Goal: Task Accomplishment & Management: Manage account settings

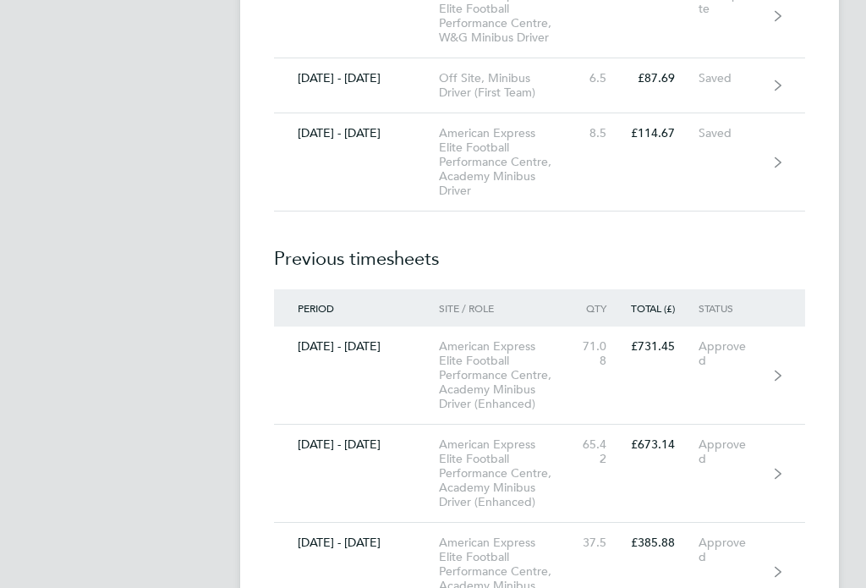
scroll to position [4968, 0]
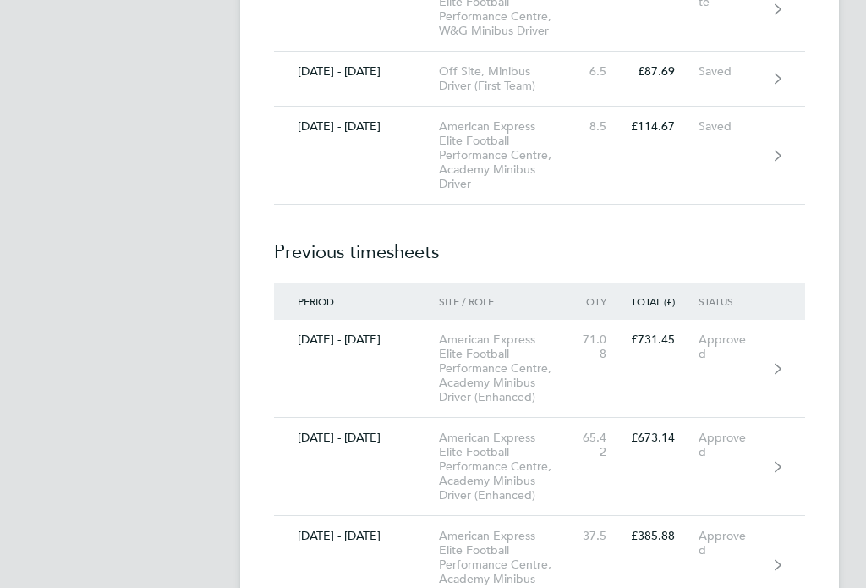
click at [534, 191] on div "American Express Elite Football Performance Centre, Academy Minibus Driver" at bounding box center [508, 155] width 138 height 72
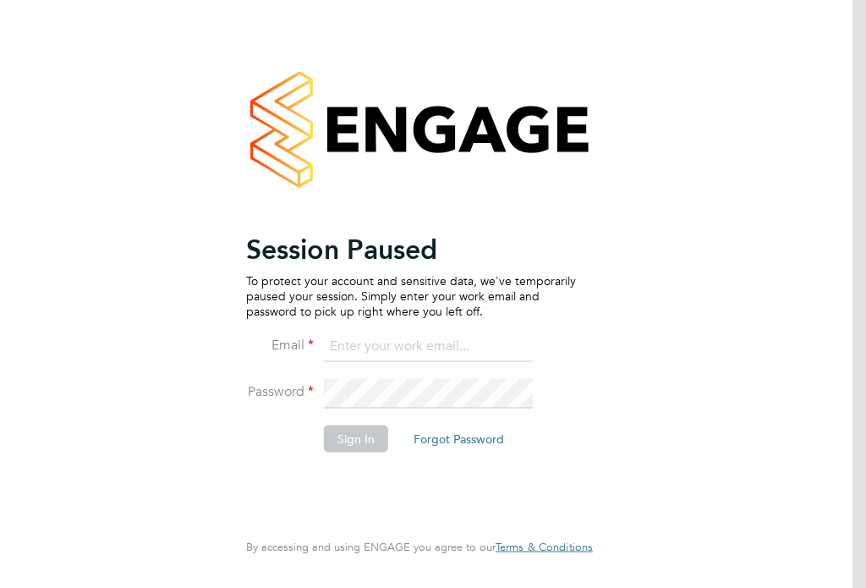
click at [362, 445] on button "Sign In" at bounding box center [356, 438] width 64 height 27
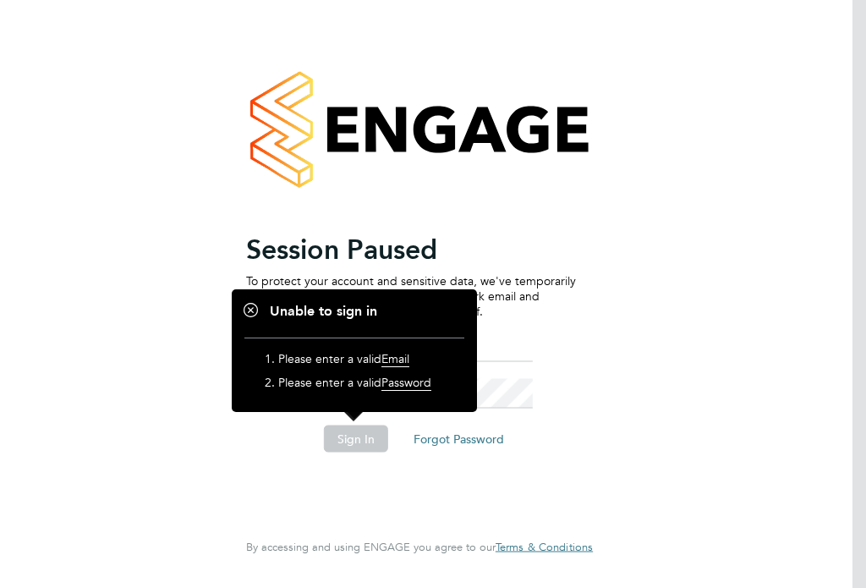
click at [595, 346] on div "Session Paused To protect your account and sensitive data, we've temporarily pa…" at bounding box center [419, 294] width 415 height 588
click at [376, 448] on button "Sign In" at bounding box center [356, 438] width 64 height 27
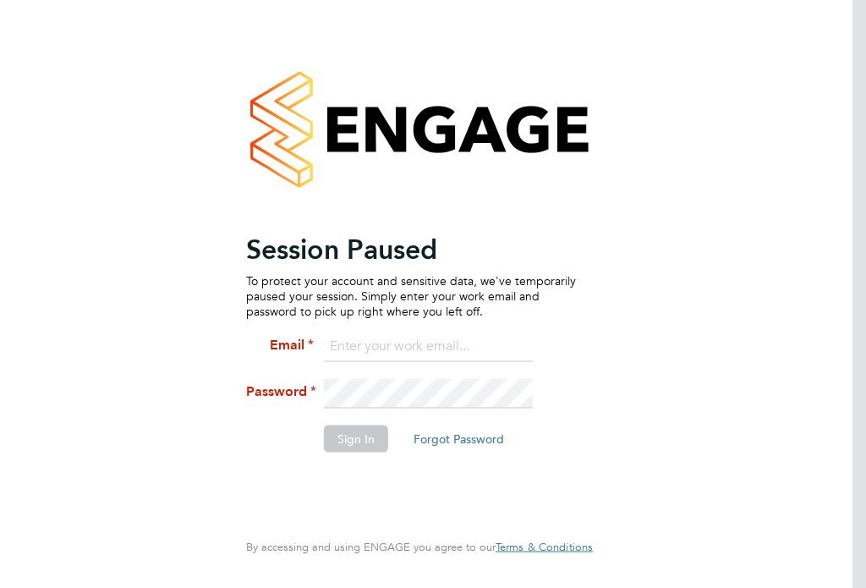
scroll to position [28, 0]
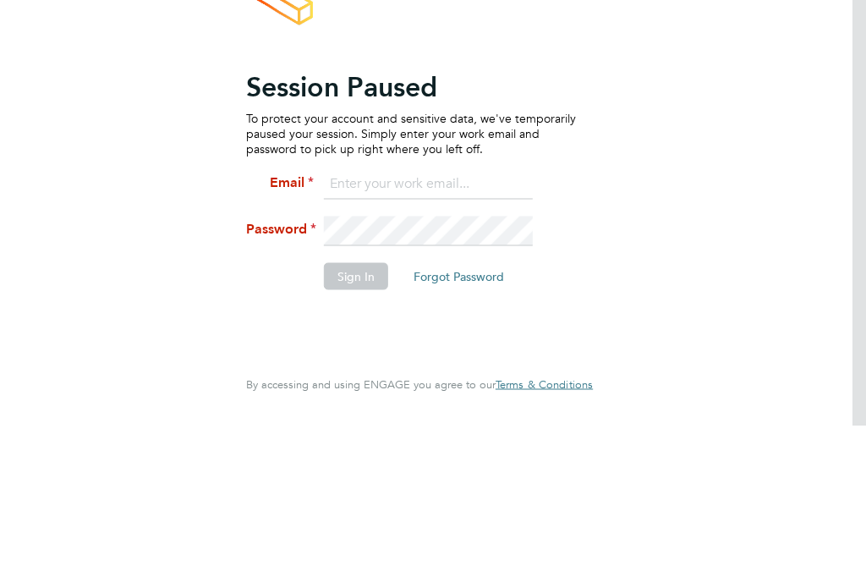
type input "Peter.renvoize@bhafc.co.uk"
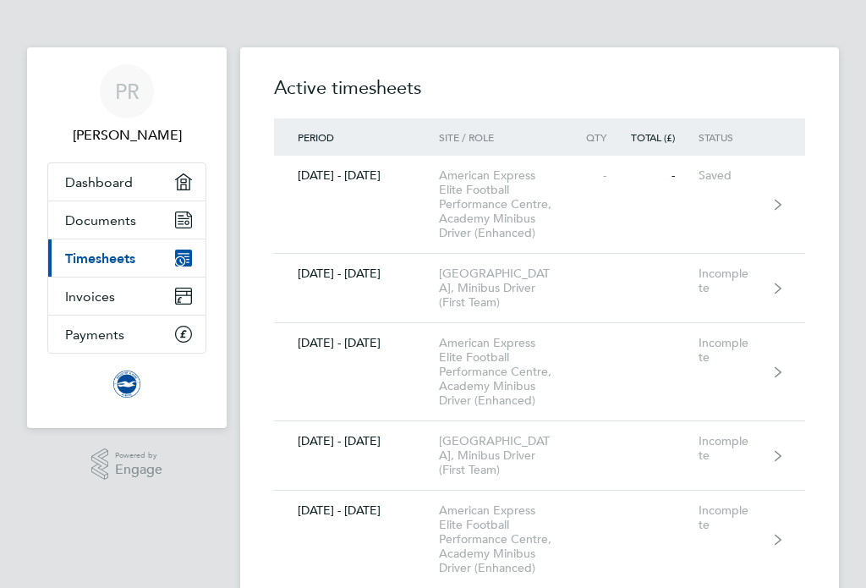
click at [190, 263] on icon "Main navigation" at bounding box center [183, 258] width 17 height 17
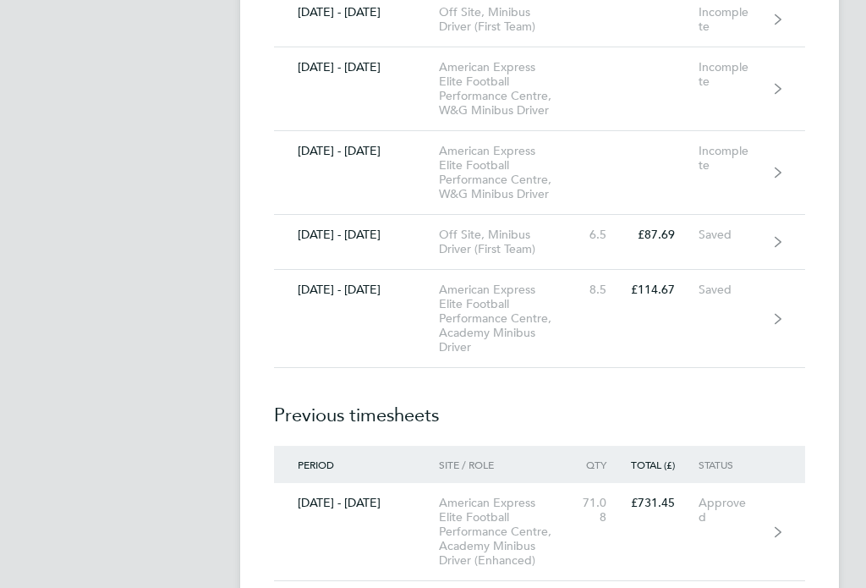
scroll to position [4809, 0]
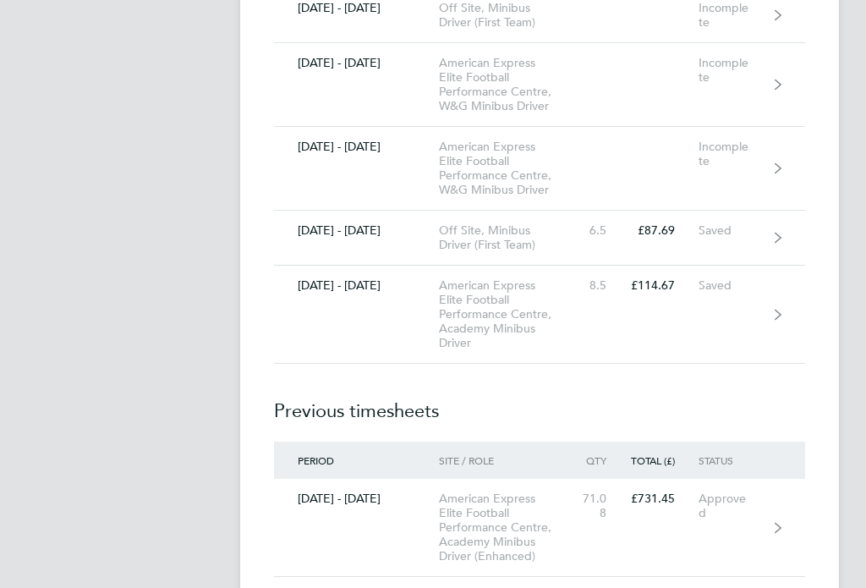
click at [676, 355] on link "[DATE] - [DATE] American Express Elite Football Performance Centre, Academy Min…" at bounding box center [539, 315] width 531 height 98
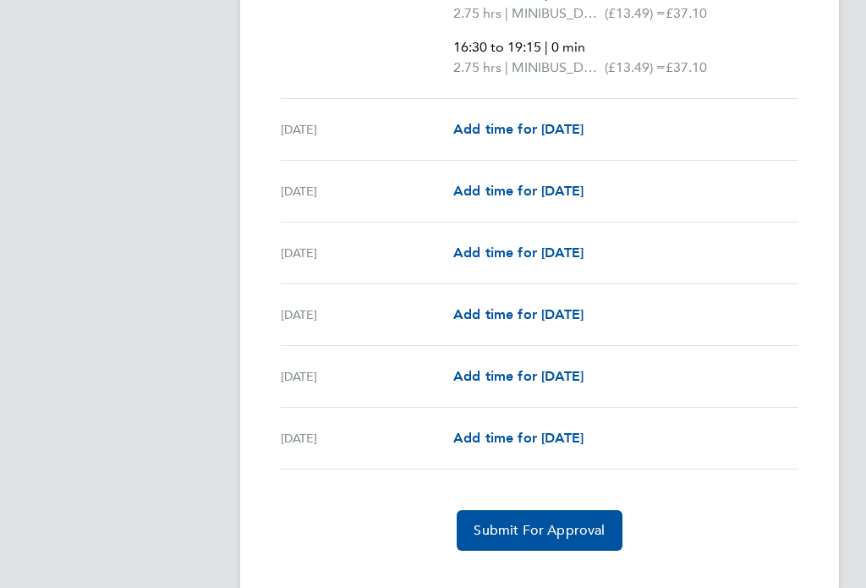
scroll to position [1982, 0]
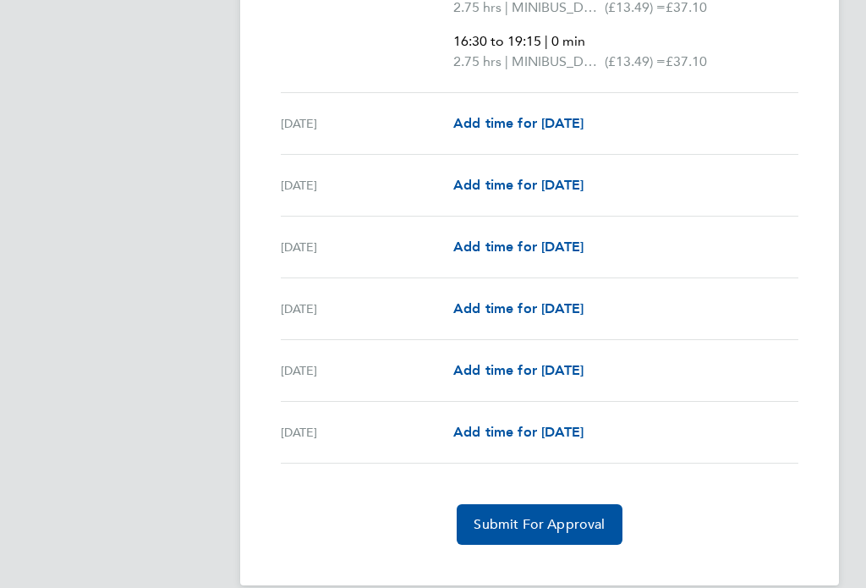
click at [584, 371] on span "Add time for [DATE]" at bounding box center [518, 371] width 130 height 16
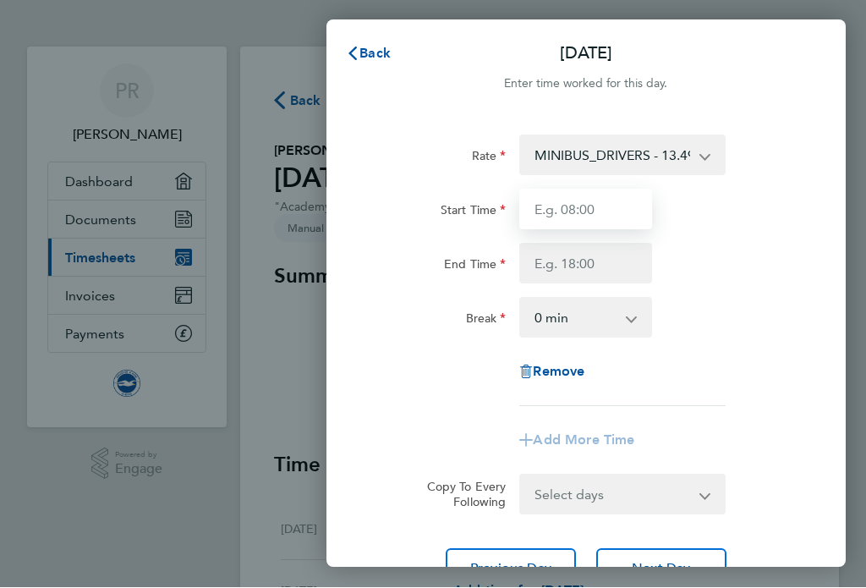
click at [604, 205] on input "Start Time" at bounding box center [585, 210] width 133 height 41
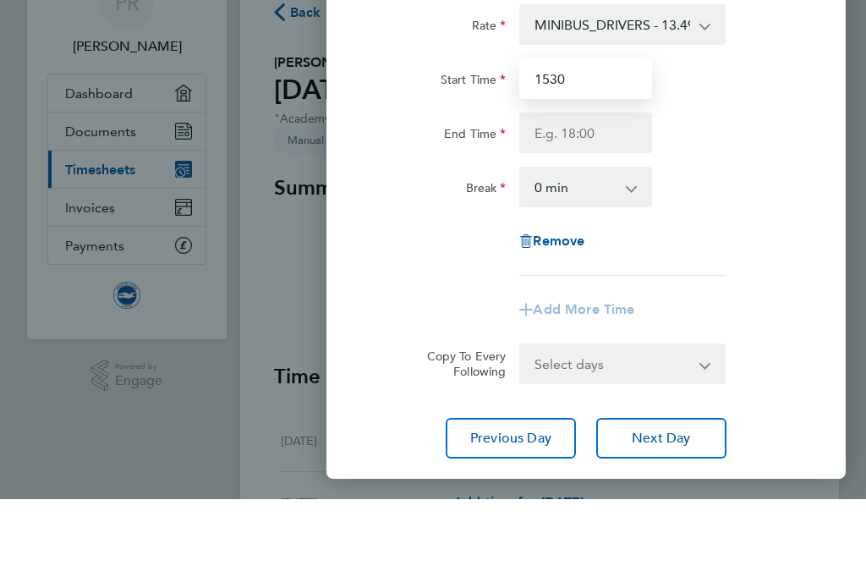
scroll to position [64, 0]
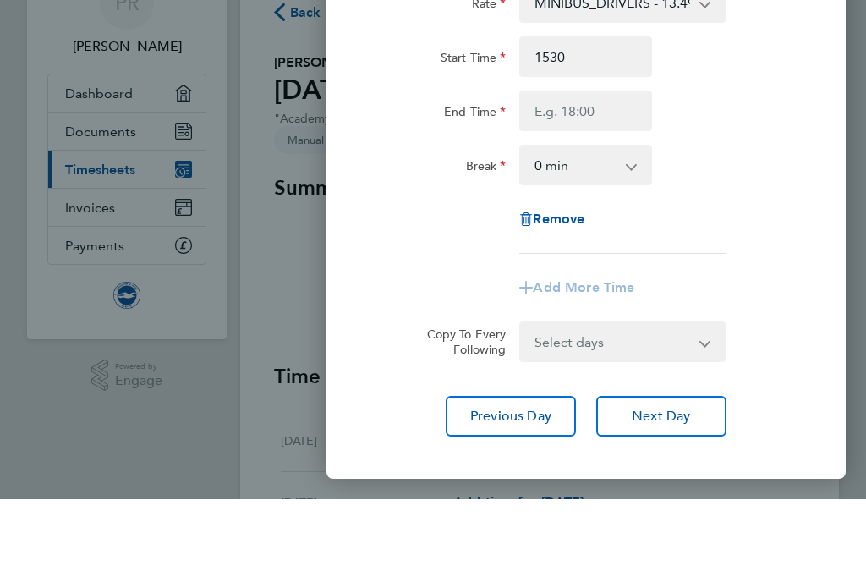
click at [625, 235] on select "0 min 15 min 30 min 45 min 60 min 75 min 90 min" at bounding box center [575, 253] width 109 height 37
type input "15:30"
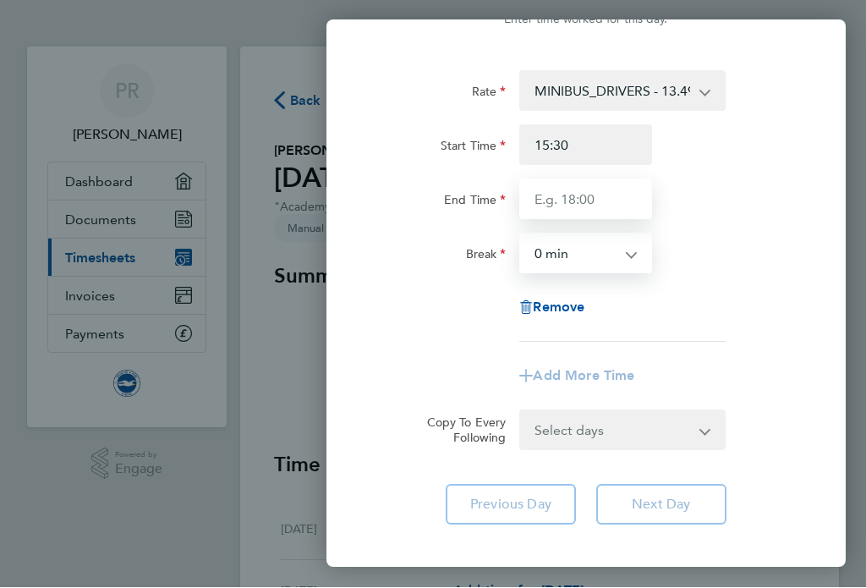
click at [613, 201] on input "End Time" at bounding box center [585, 199] width 133 height 41
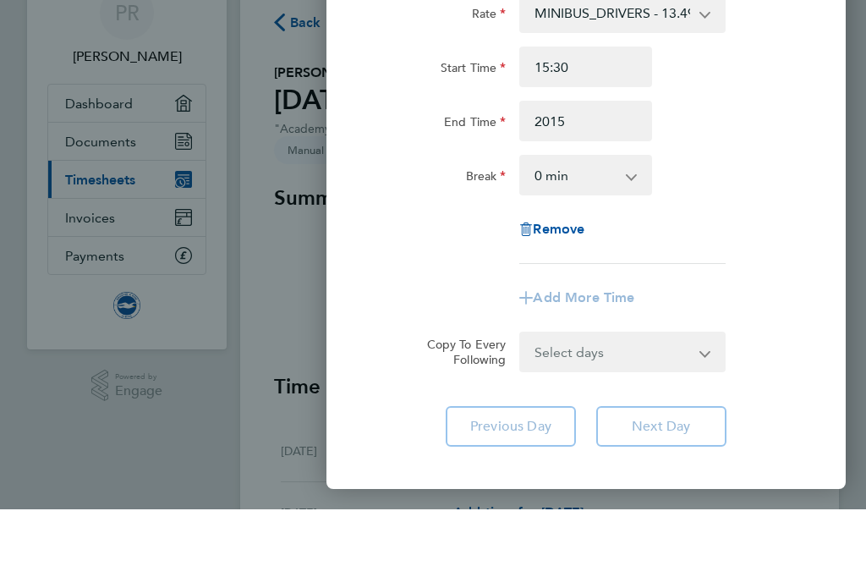
click at [611, 235] on select "0 min 15 min 30 min 45 min 60 min 75 min 90 min" at bounding box center [575, 253] width 109 height 37
type input "20:15"
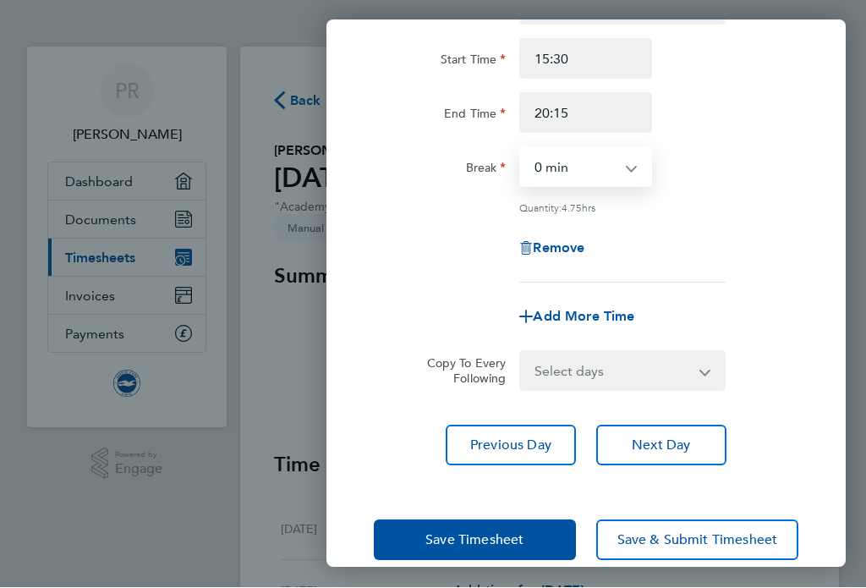
scroll to position [150, 0]
click at [666, 545] on span "Save & Submit Timesheet" at bounding box center [698, 541] width 161 height 17
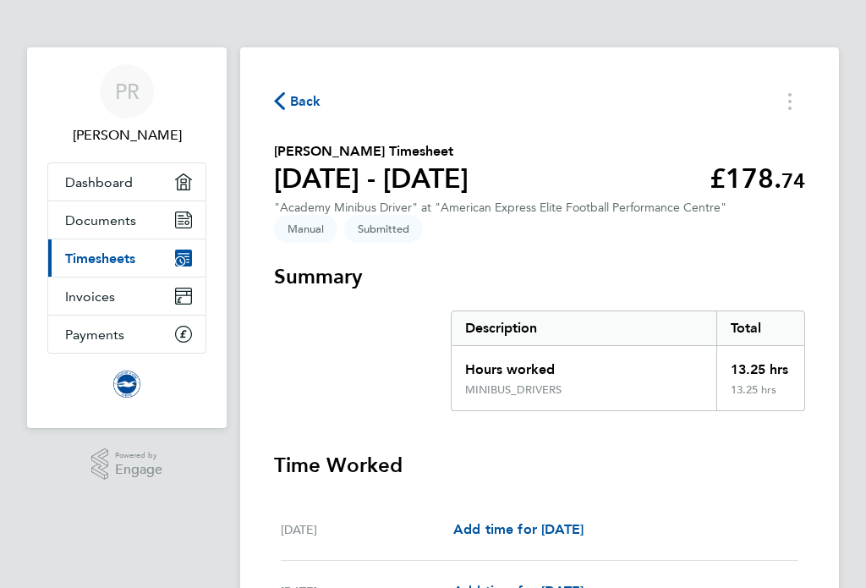
click at [293, 106] on span "Back" at bounding box center [305, 101] width 31 height 20
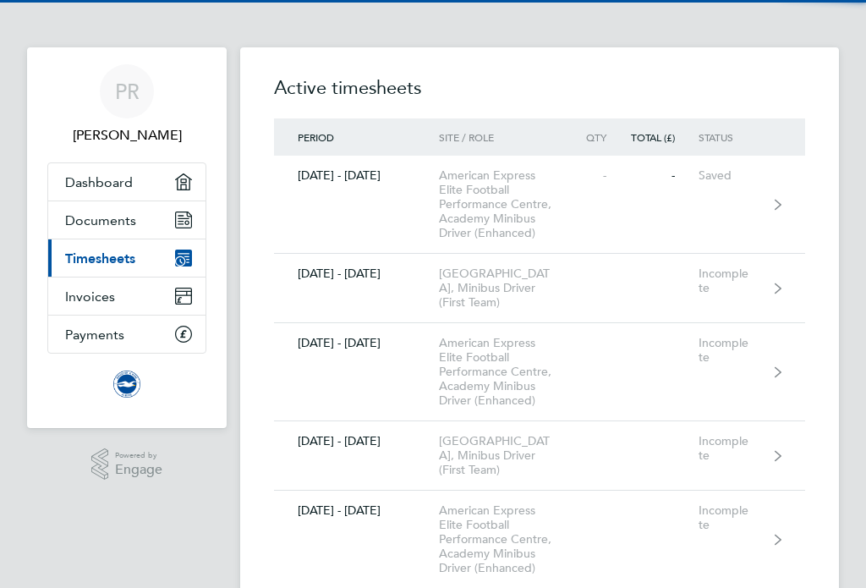
click at [284, 111] on h2 "Active timesheets" at bounding box center [539, 96] width 531 height 44
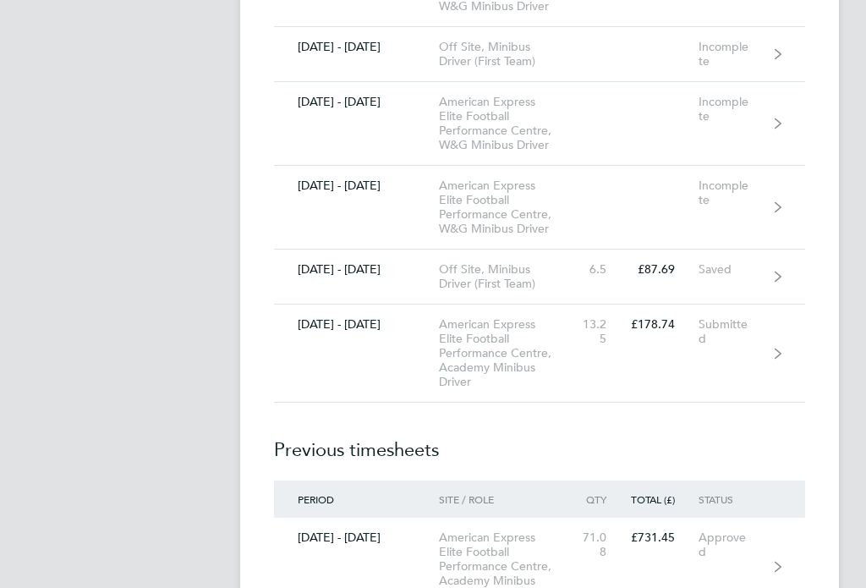
scroll to position [4772, 0]
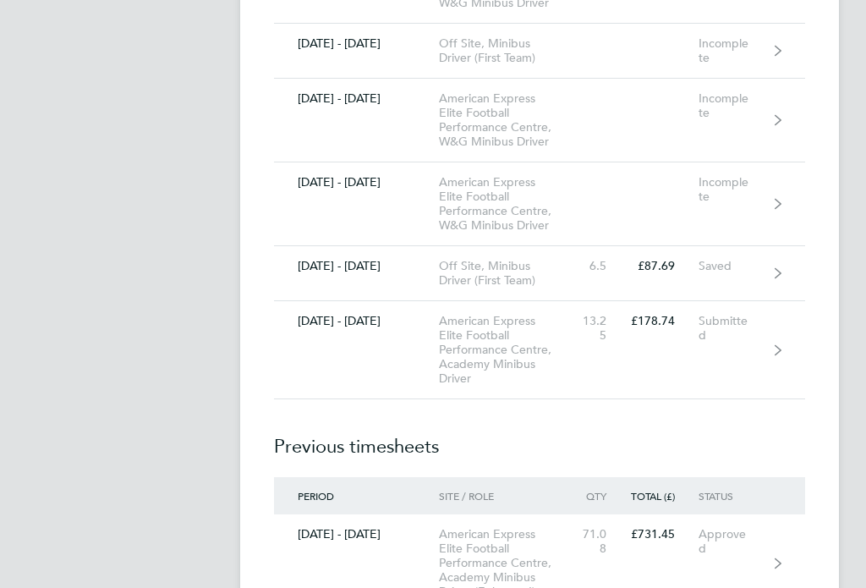
click at [732, 302] on link "[DATE] - [DATE] Off Site, Minibus Driver (First Team) 6.5 £87.69 Saved" at bounding box center [539, 274] width 531 height 55
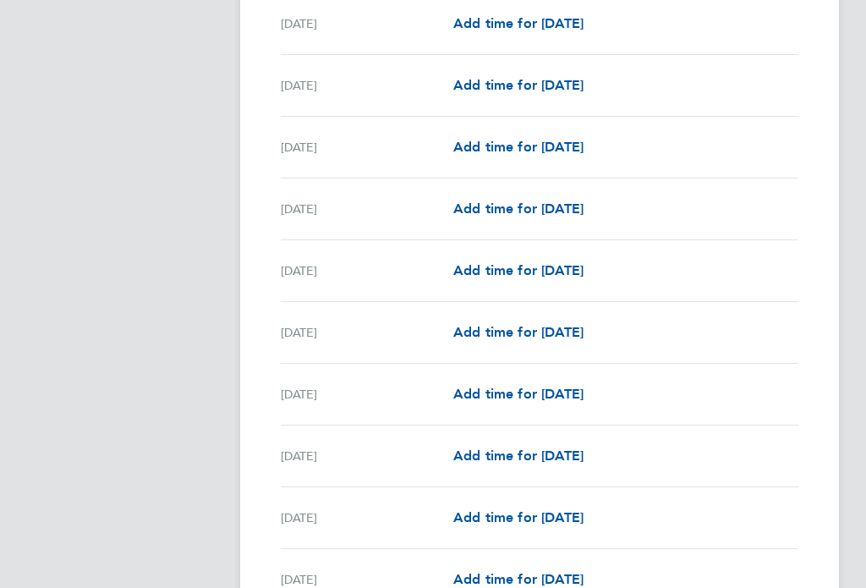
scroll to position [1947, 0]
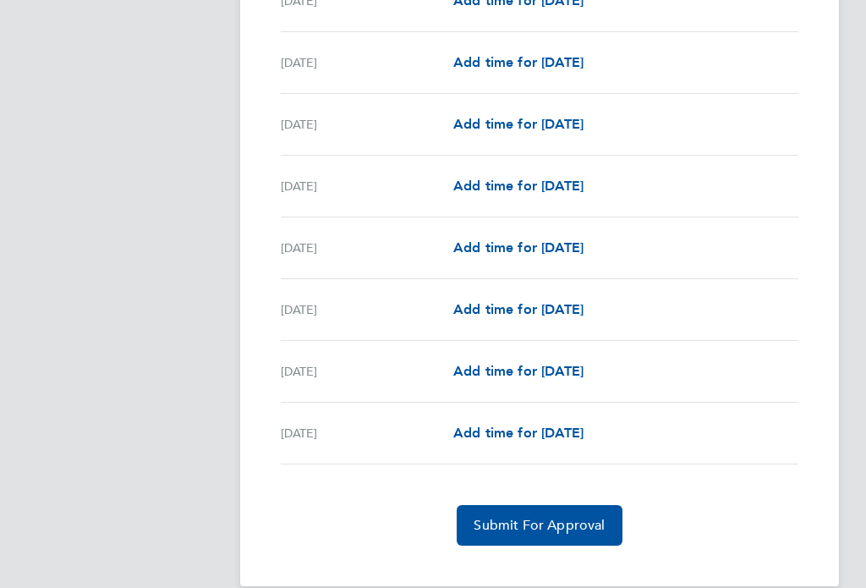
click at [558, 531] on span "Submit For Approval" at bounding box center [539, 526] width 131 height 17
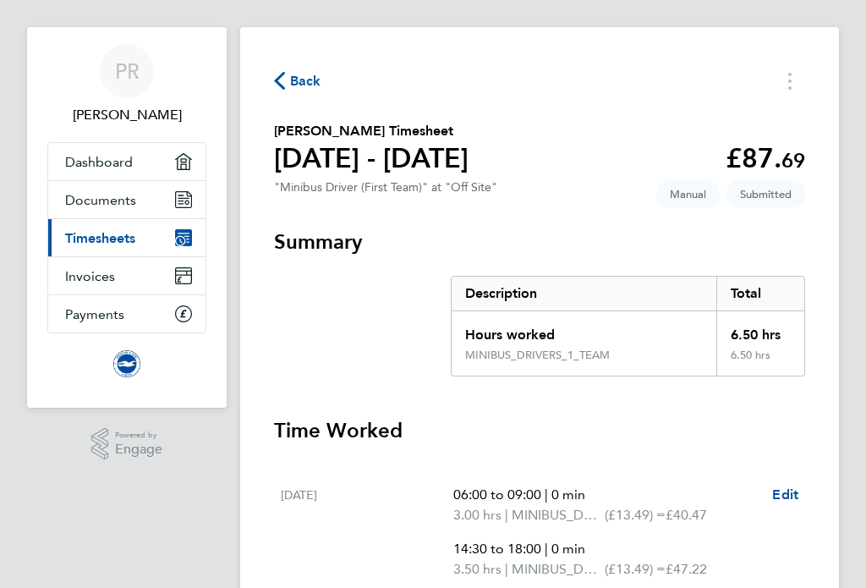
scroll to position [0, 0]
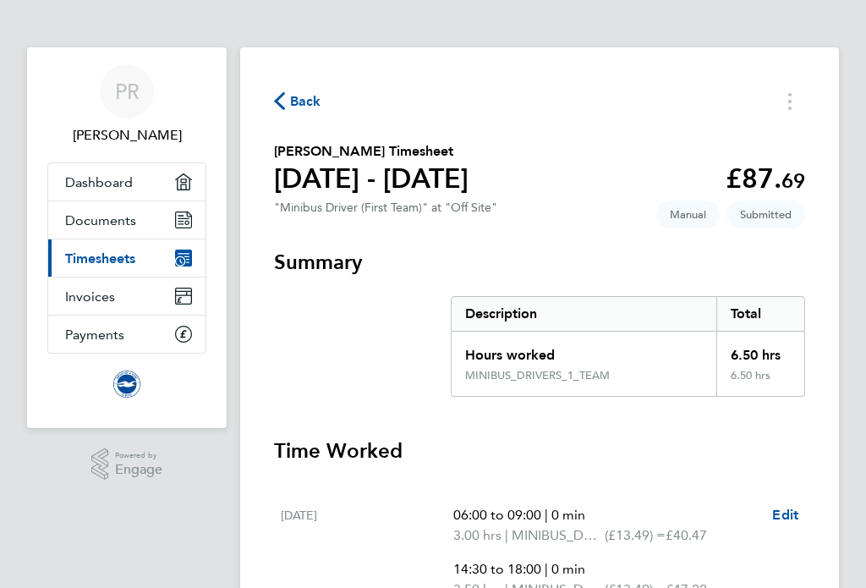
click at [283, 113] on svg-icon "button" at bounding box center [279, 105] width 11 height 16
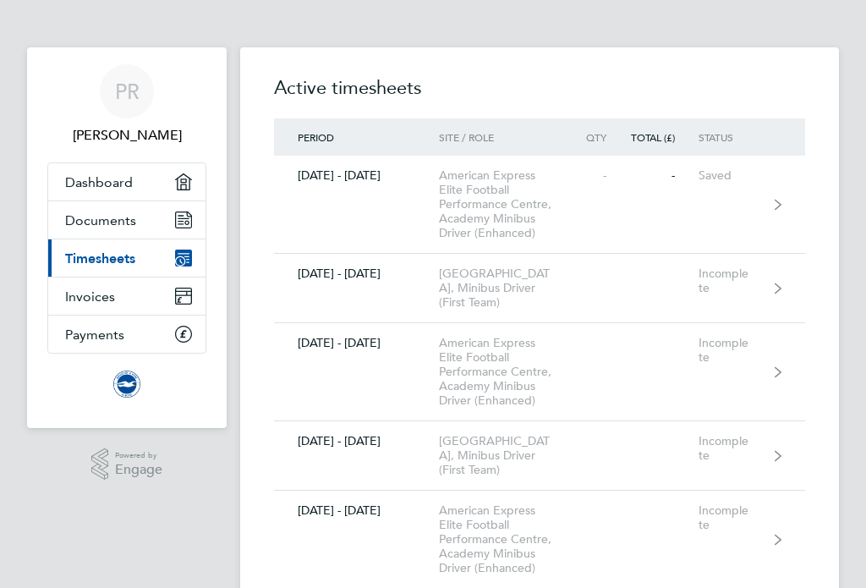
click at [124, 90] on span "PR" at bounding box center [127, 91] width 25 height 22
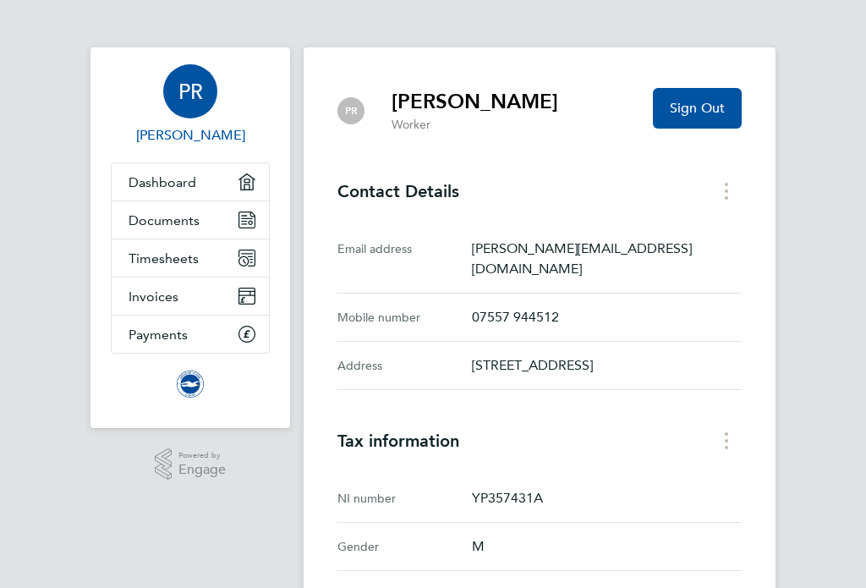
click at [699, 118] on button "Sign Out" at bounding box center [697, 108] width 89 height 41
